Goal: Navigation & Orientation: Find specific page/section

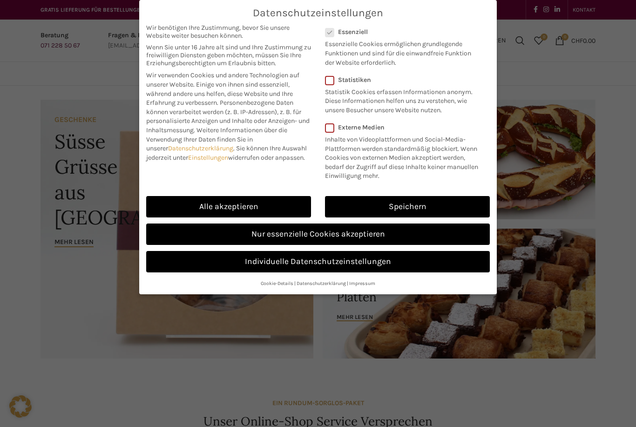
click at [256, 203] on link "Alle akzeptieren" at bounding box center [228, 206] width 165 height 21
checkbox input "true"
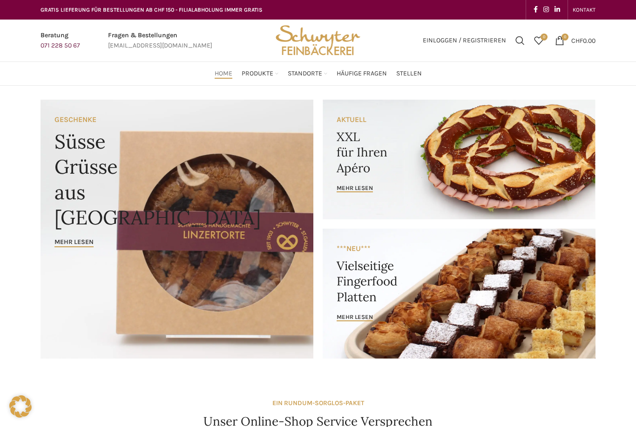
click at [364, 75] on span "Häufige Fragen" at bounding box center [362, 73] width 50 height 9
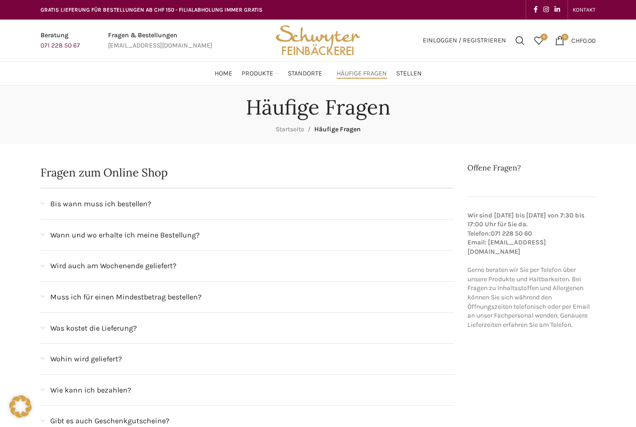
click at [408, 73] on span "Stellen" at bounding box center [409, 73] width 26 height 9
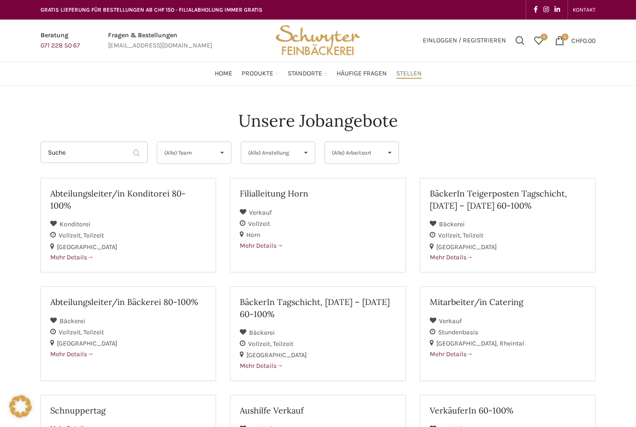
click at [489, 92] on div "Stadt St. Gallen Bahnhof St. Gallen Markt-Rondelle Neudorf Neugasse Lindenpark …" at bounding box center [409, 183] width 373 height 182
click at [269, 70] on span "Produkte" at bounding box center [258, 73] width 32 height 9
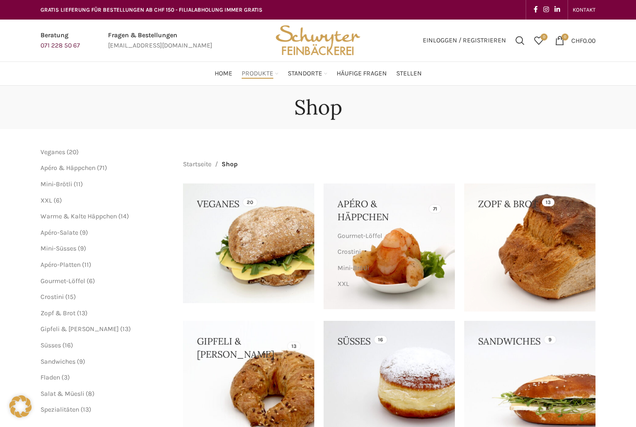
click at [215, 65] on link "Home" at bounding box center [224, 73] width 18 height 19
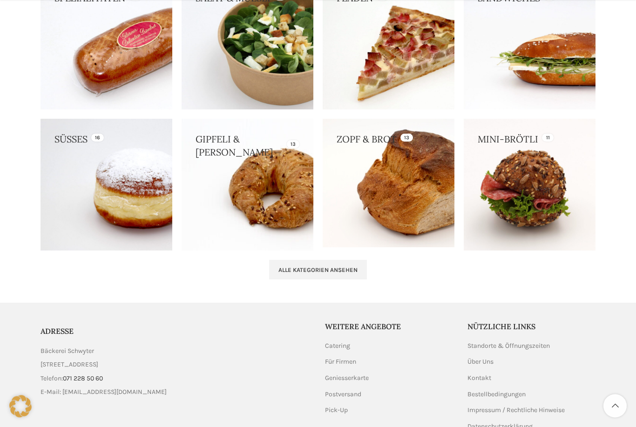
scroll to position [888, 0]
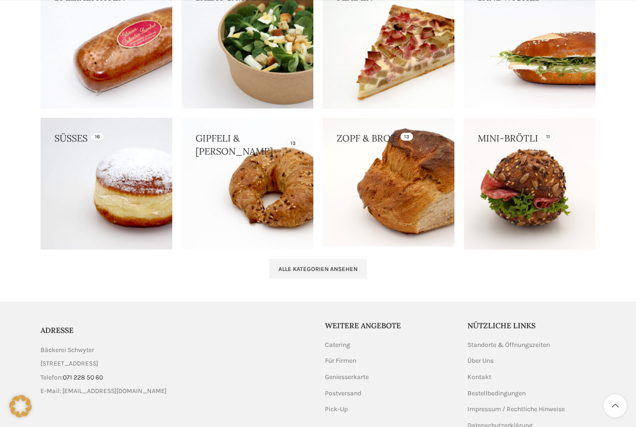
click at [367, 373] on link "Geniesserkarte" at bounding box center [347, 377] width 45 height 9
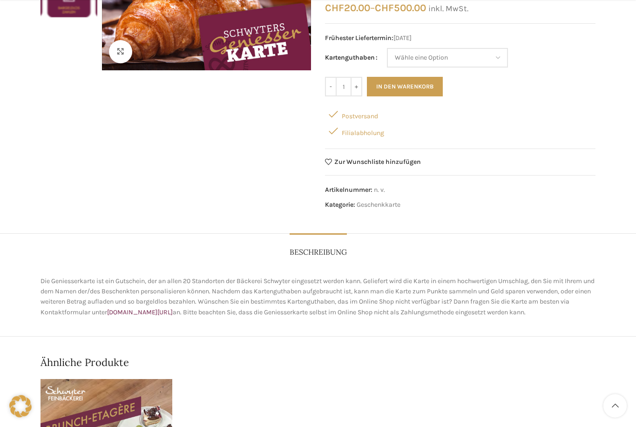
scroll to position [176, 0]
